Goal: Navigation & Orientation: Understand site structure

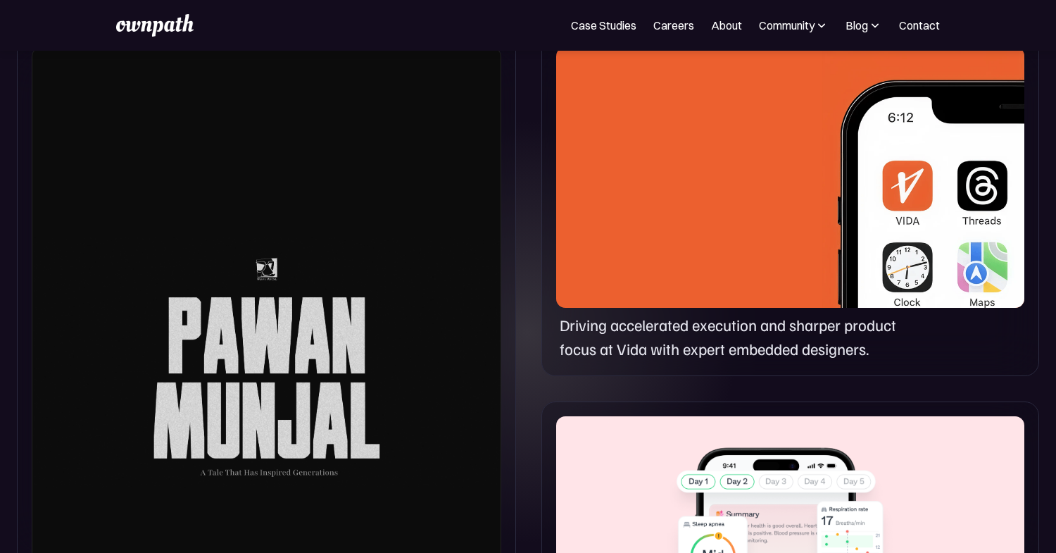
scroll to position [719, 0]
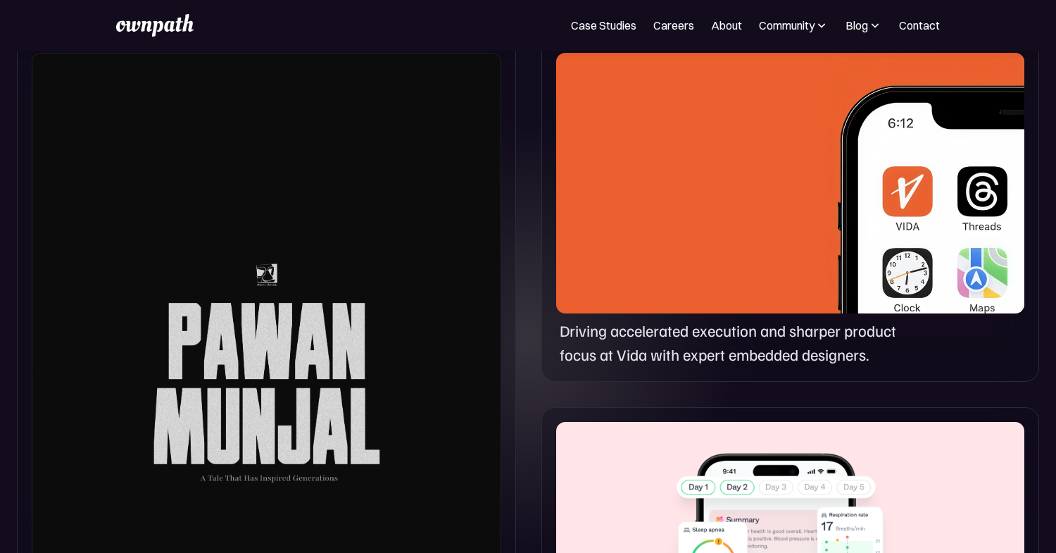
click at [282, 298] on div at bounding box center [267, 369] width 470 height 632
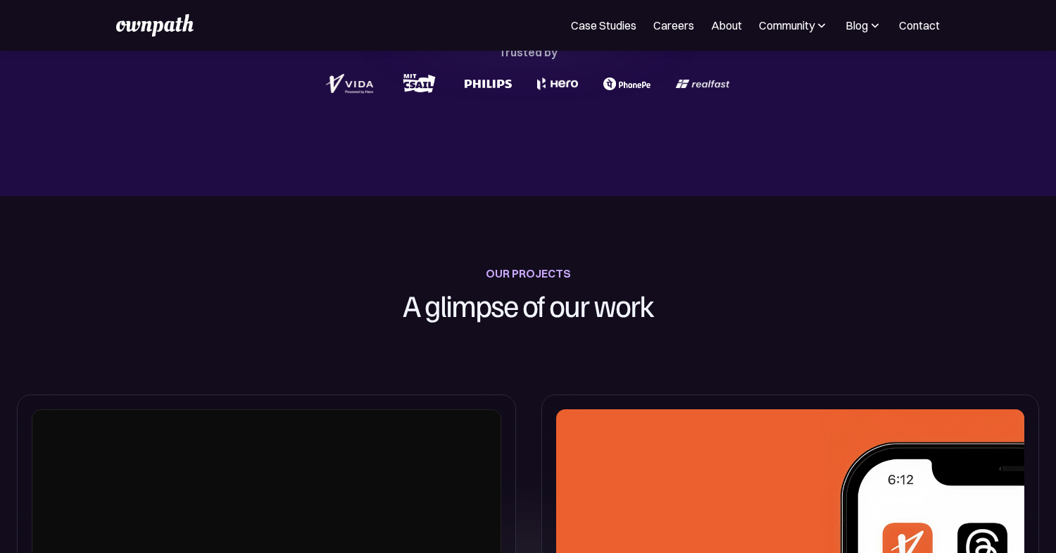
scroll to position [0, 0]
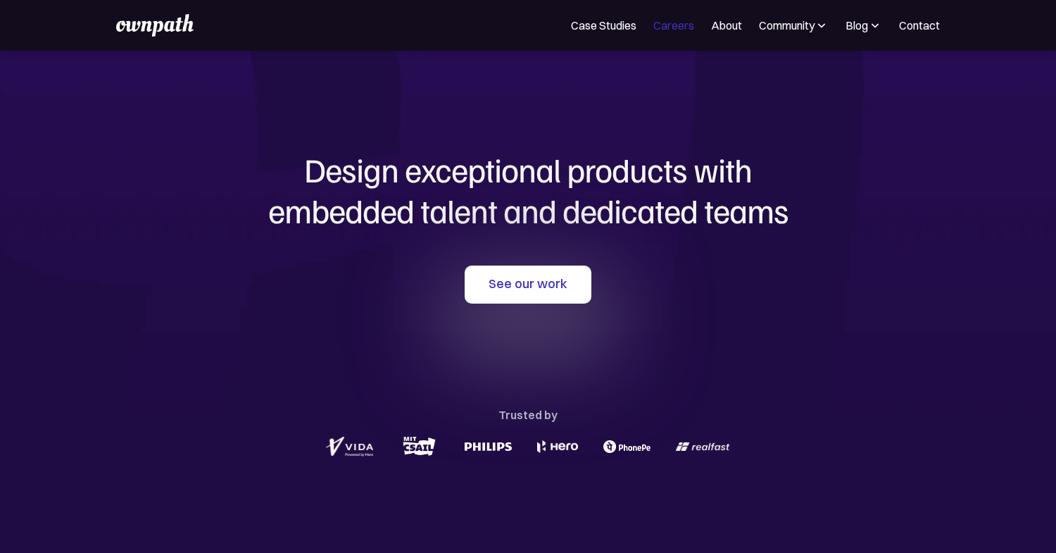
click at [673, 32] on link "Careers" at bounding box center [674, 25] width 41 height 17
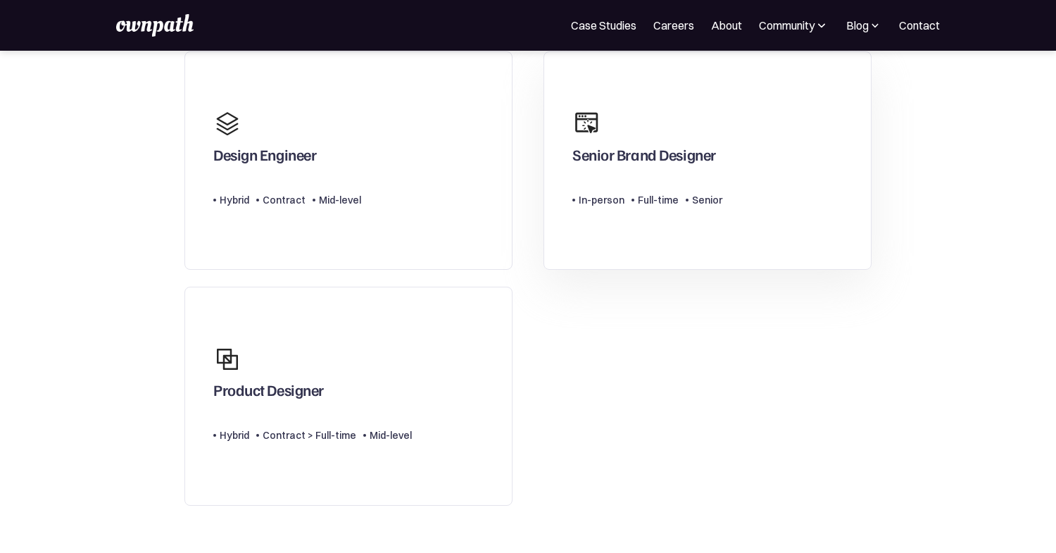
scroll to position [120, 0]
click at [718, 25] on link "About" at bounding box center [726, 25] width 31 height 17
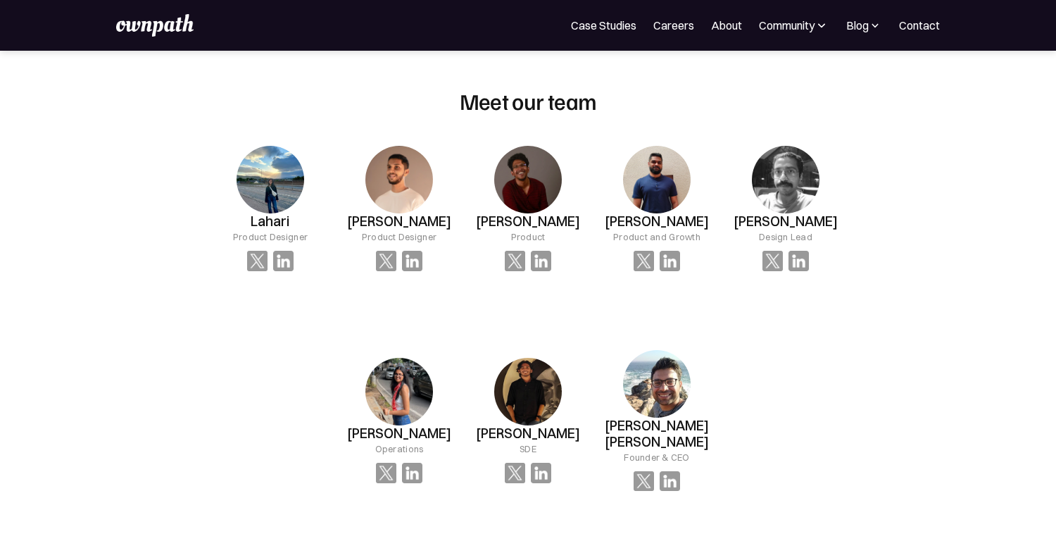
scroll to position [904, 0]
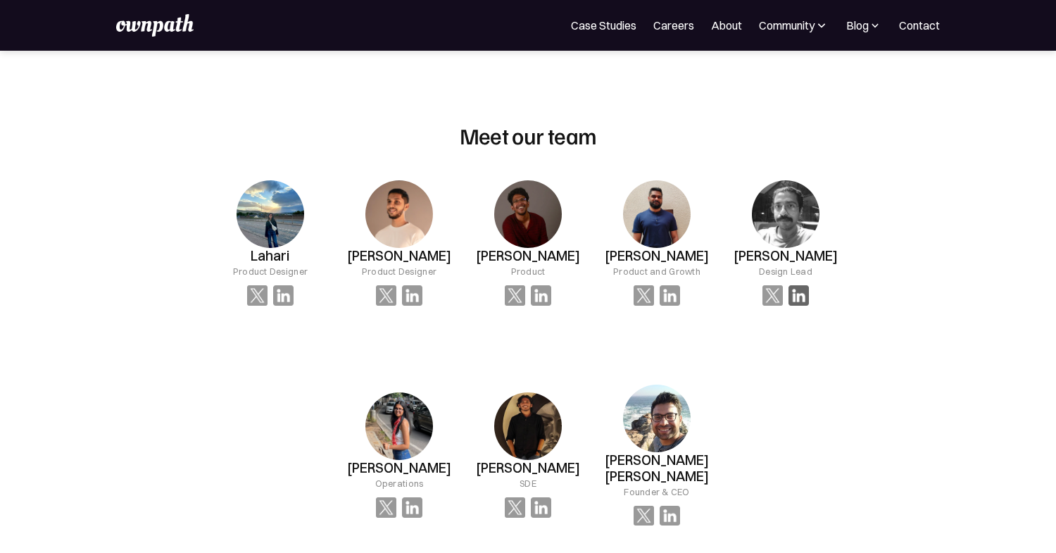
click at [294, 289] on img at bounding box center [283, 295] width 20 height 20
click at [801, 25] on div "Community" at bounding box center [787, 25] width 56 height 17
click at [730, 26] on link "About" at bounding box center [726, 25] width 31 height 17
